Goal: Check status: Check status

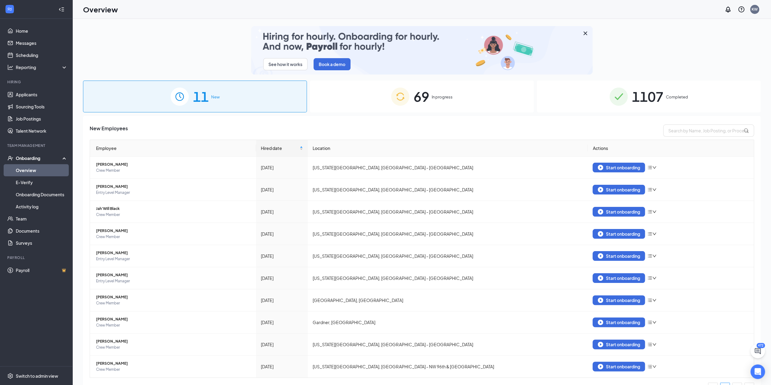
click at [486, 103] on div "69 In progress" at bounding box center [422, 97] width 224 height 32
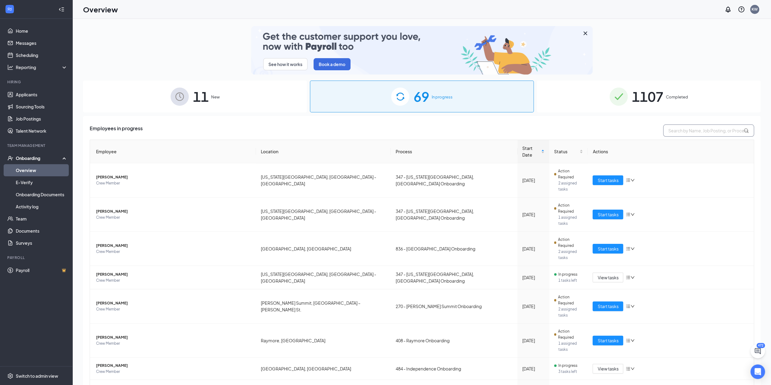
click at [669, 132] on input "text" at bounding box center [708, 130] width 91 height 12
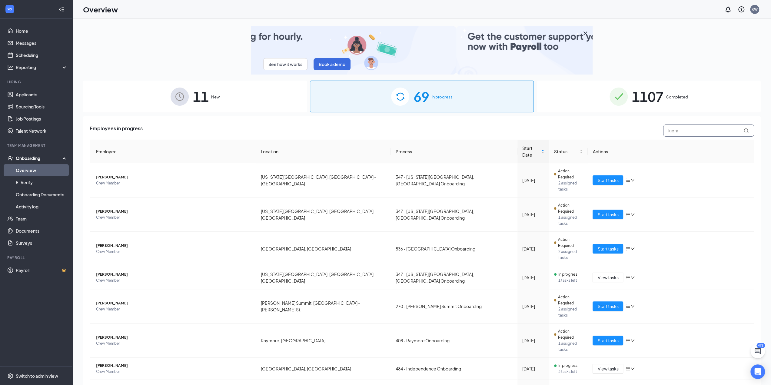
type input "kieran"
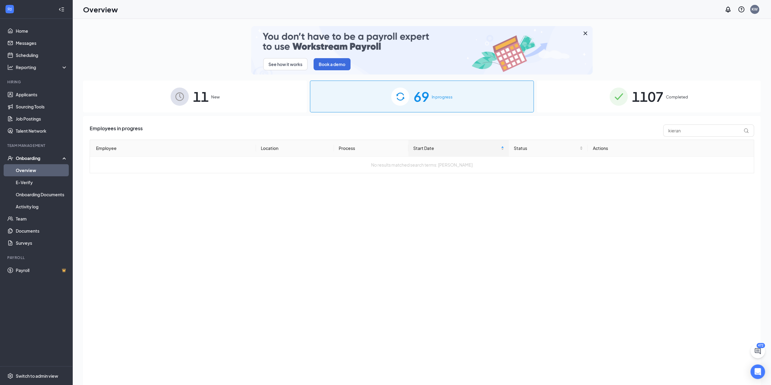
click at [675, 105] on div "1107 Completed" at bounding box center [649, 97] width 224 height 32
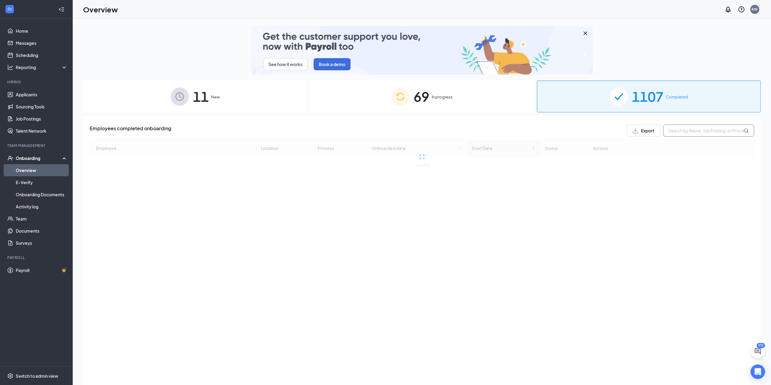
click at [690, 132] on input "text" at bounding box center [708, 130] width 91 height 12
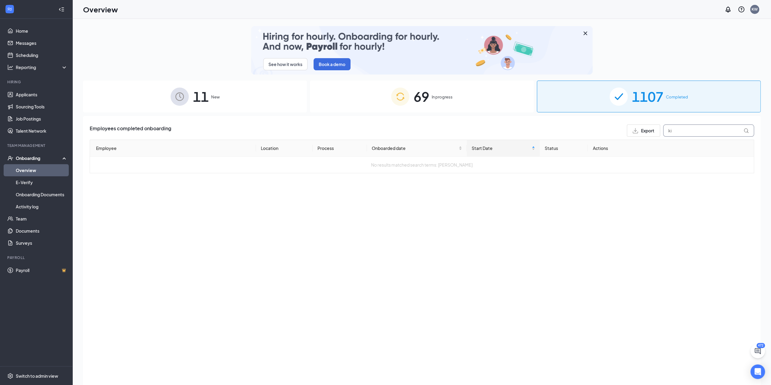
type input "k"
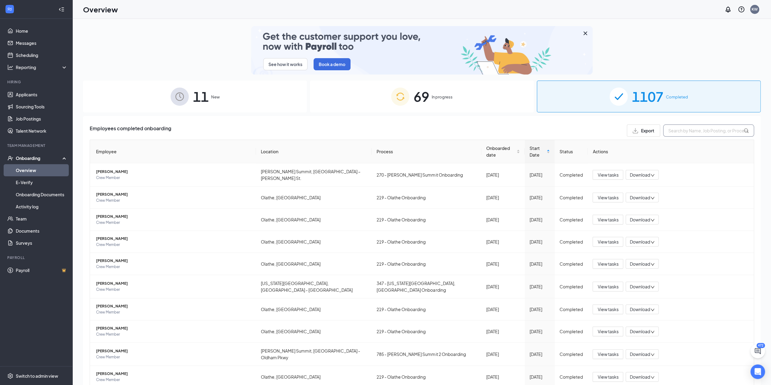
click at [690, 132] on input "text" at bounding box center [708, 130] width 91 height 12
click at [690, 132] on input "j" at bounding box center [708, 130] width 91 height 12
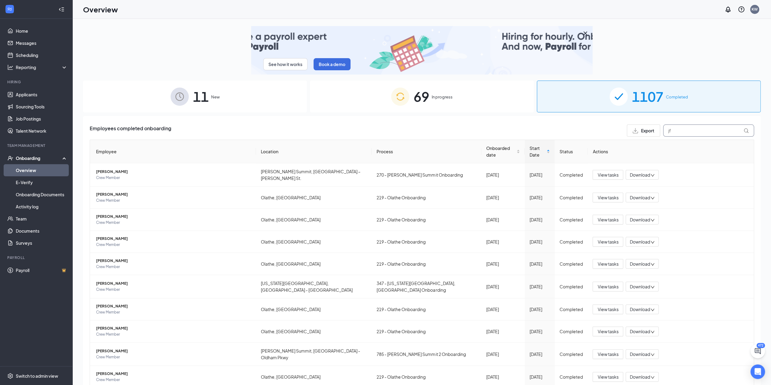
type input "j"
